Goal: Transaction & Acquisition: Purchase product/service

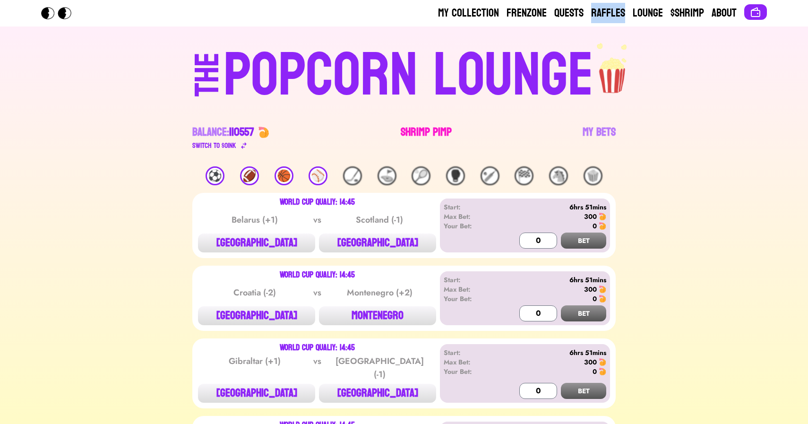
click at [418, 125] on link "Shrimp Pimp" at bounding box center [426, 138] width 51 height 26
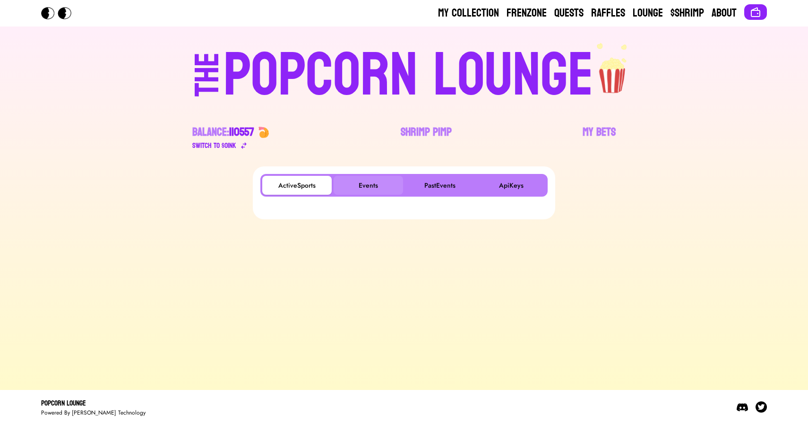
click at [361, 179] on button "Events" at bounding box center [368, 185] width 69 height 19
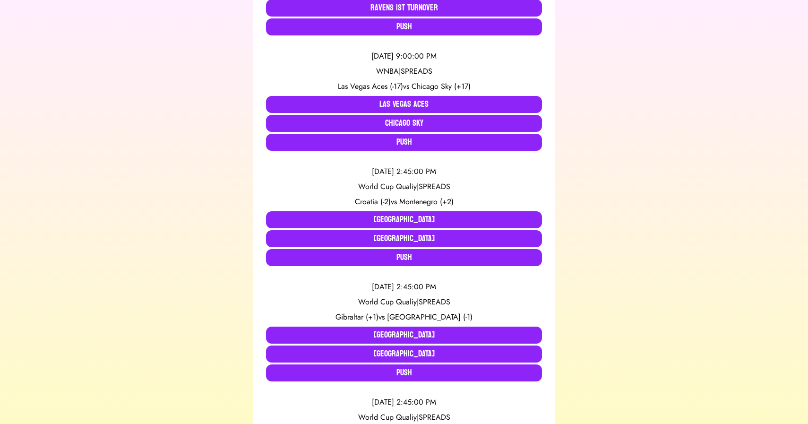
scroll to position [296, 0]
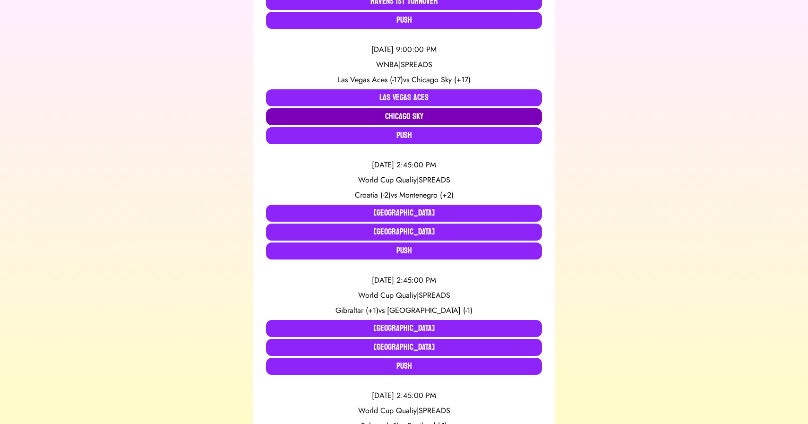
click at [339, 120] on button "Chicago Sky" at bounding box center [404, 116] width 276 height 17
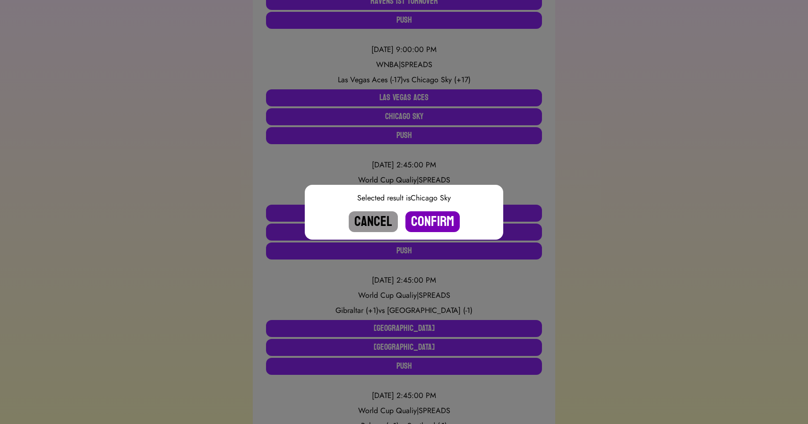
click at [437, 224] on button "Confirm" at bounding box center [432, 221] width 54 height 21
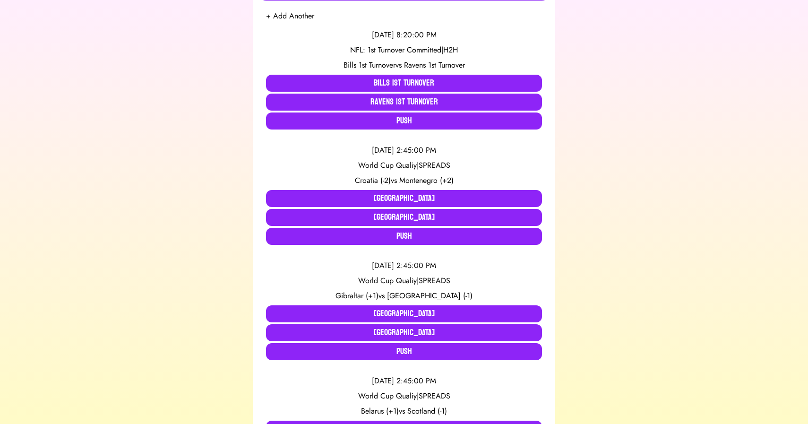
scroll to position [196, 0]
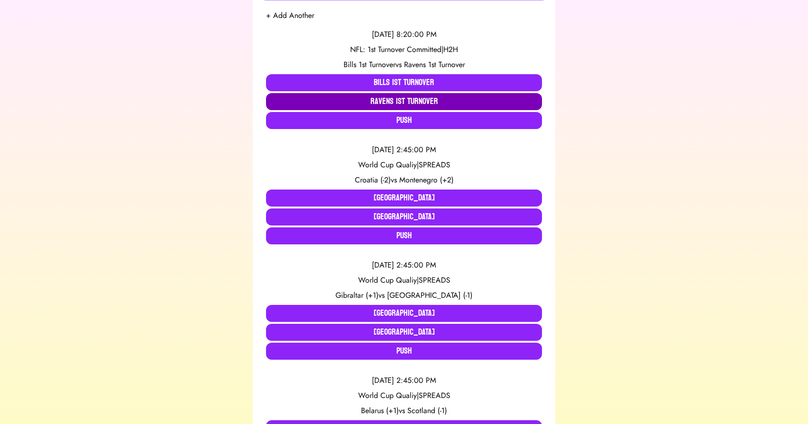
click at [382, 103] on button "Ravens 1st Turnover" at bounding box center [404, 101] width 276 height 17
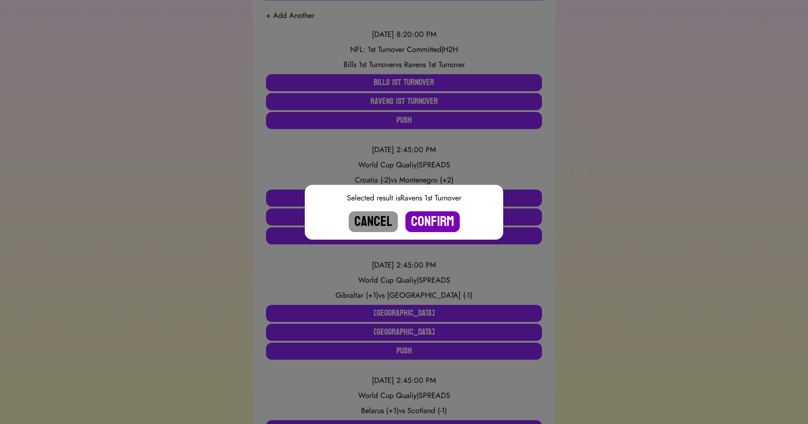
click at [429, 220] on button "Confirm" at bounding box center [432, 221] width 54 height 21
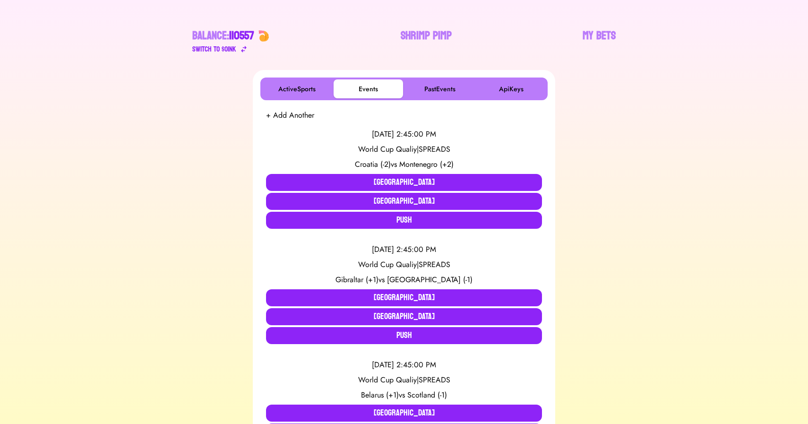
scroll to position [0, 0]
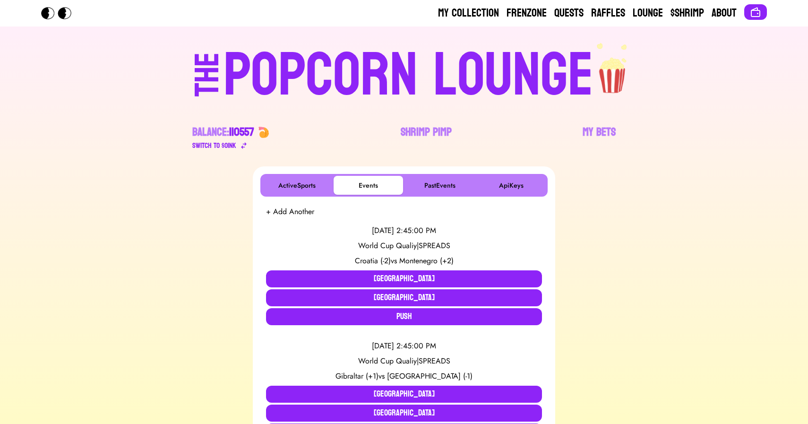
click at [369, 54] on div "POPCORN LOUNGE" at bounding box center [408, 75] width 370 height 60
